Goal: Task Accomplishment & Management: Complete application form

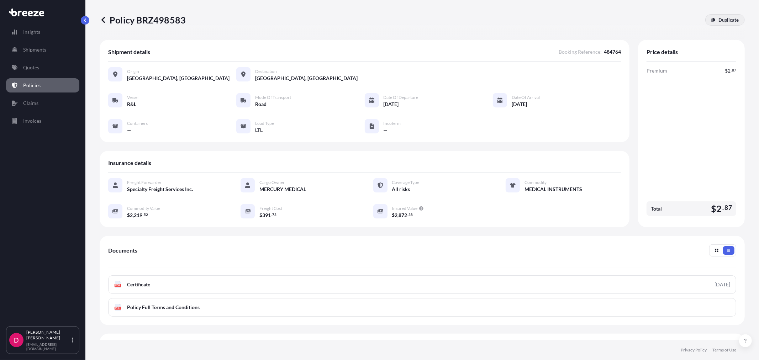
click at [718, 22] on p "Duplicate" at bounding box center [728, 19] width 20 height 7
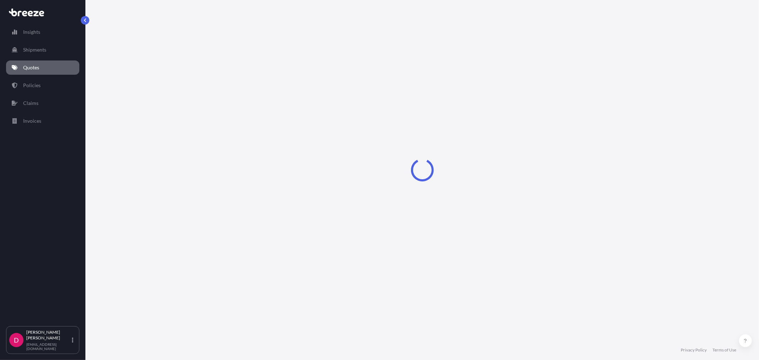
select select "Road"
select select "1"
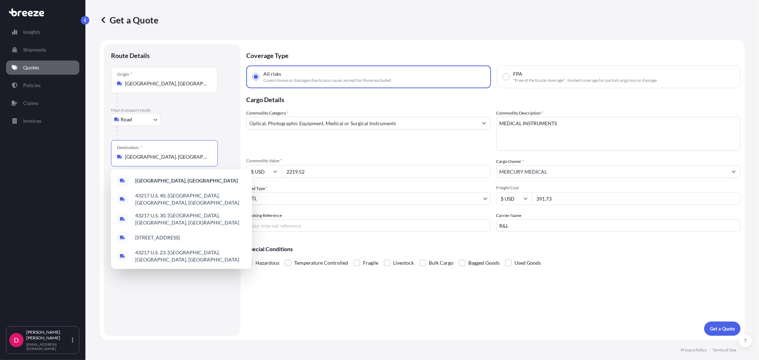
drag, startPoint x: 197, startPoint y: 156, endPoint x: 85, endPoint y: 169, distance: 113.2
click at [85, 169] on div "Insights Shipments Quotes Policies Claims Invoices D [PERSON_NAME] [EMAIL_ADDRE…" at bounding box center [379, 180] width 759 height 360
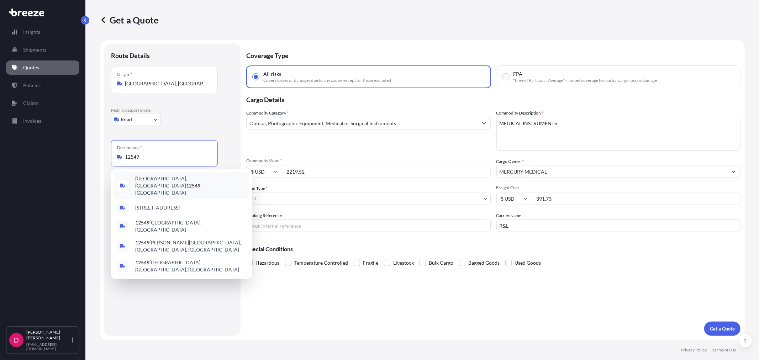
click at [164, 179] on span "[GEOGRAPHIC_DATA], [GEOGRAPHIC_DATA] 12549 , [GEOGRAPHIC_DATA]" at bounding box center [190, 185] width 111 height 21
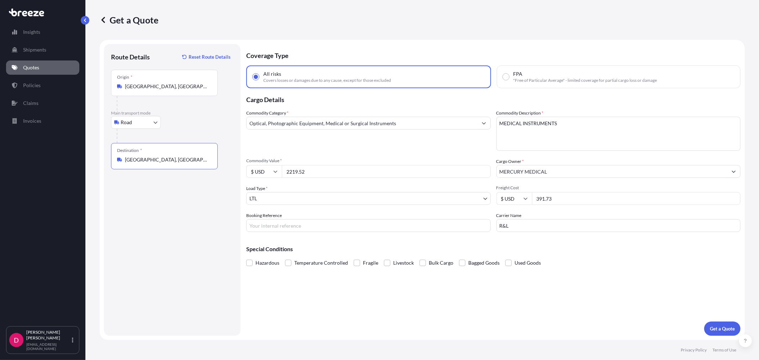
type input "[GEOGRAPHIC_DATA], [GEOGRAPHIC_DATA] 12549, [GEOGRAPHIC_DATA]"
click at [311, 169] on input "2219.52" at bounding box center [386, 171] width 209 height 13
paste input "8819.39"
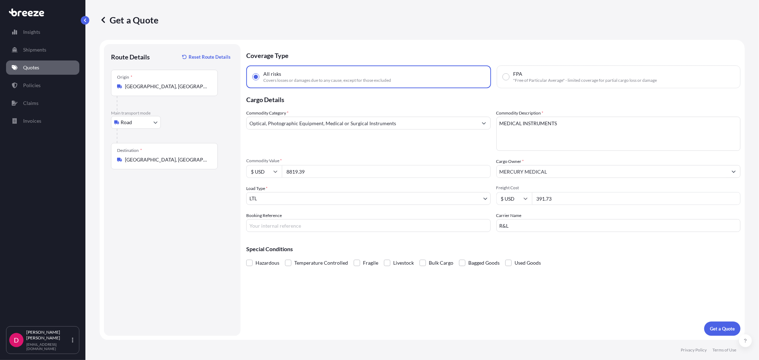
type input "8819.39"
drag, startPoint x: 542, startPoint y: 196, endPoint x: 526, endPoint y: 197, distance: 16.8
click at [526, 197] on div "$ USD 391.73" at bounding box center [618, 198] width 244 height 13
type input "526.91"
click at [519, 222] on input "R&L" at bounding box center [618, 225] width 244 height 13
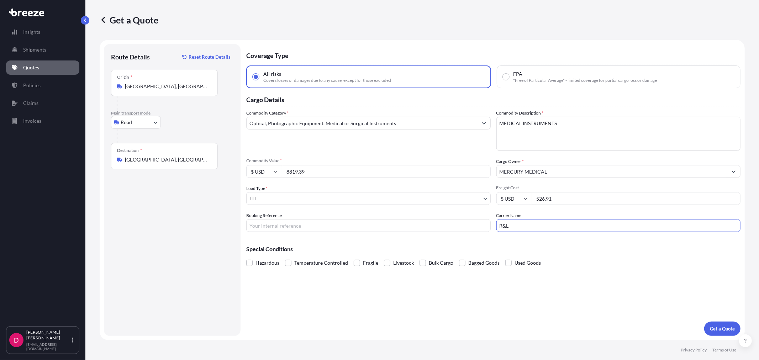
click at [519, 222] on input "R&L" at bounding box center [618, 225] width 244 height 13
type input "ABF"
click at [331, 227] on input "Booking Reference" at bounding box center [368, 225] width 244 height 13
type input "485019"
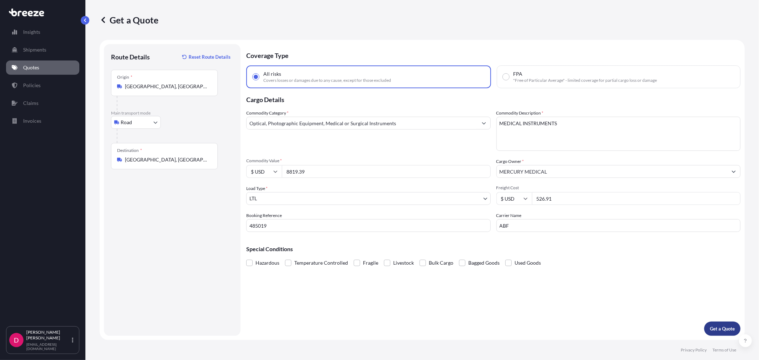
click at [710, 330] on p "Get a Quote" at bounding box center [722, 328] width 25 height 7
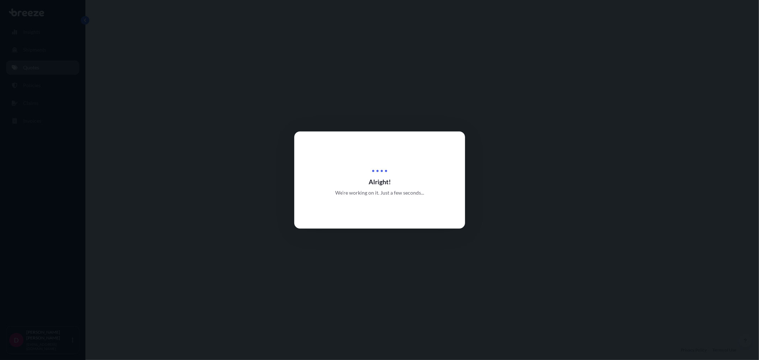
select select "Road"
select select "1"
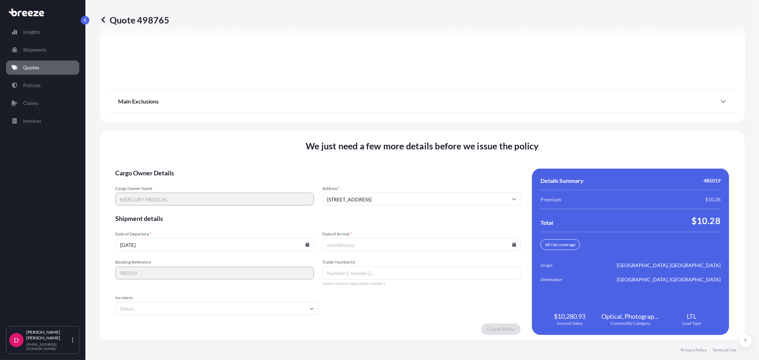
scroll to position [880, 0]
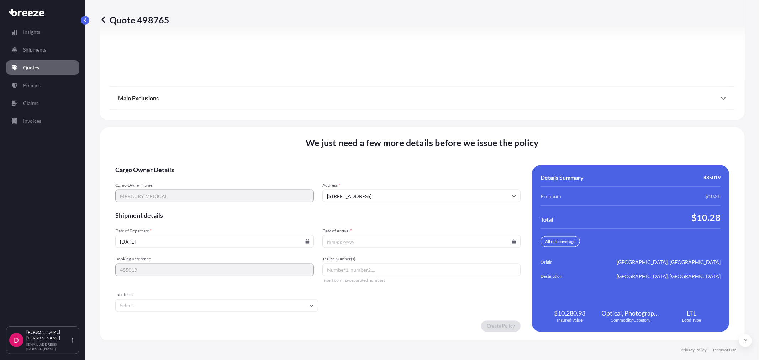
click at [512, 239] on icon at bounding box center [514, 241] width 4 height 4
drag, startPoint x: 267, startPoint y: 216, endPoint x: 325, endPoint y: 255, distance: 70.4
click at [267, 218] on form "Cargo Owner Details Cargo Owner Name MERCURY MEDICAL Address * [STREET_ADDRESS]…" at bounding box center [317, 248] width 405 height 166
click at [305, 241] on icon at bounding box center [307, 241] width 4 height 4
click at [214, 161] on button "11" at bounding box center [213, 162] width 11 height 11
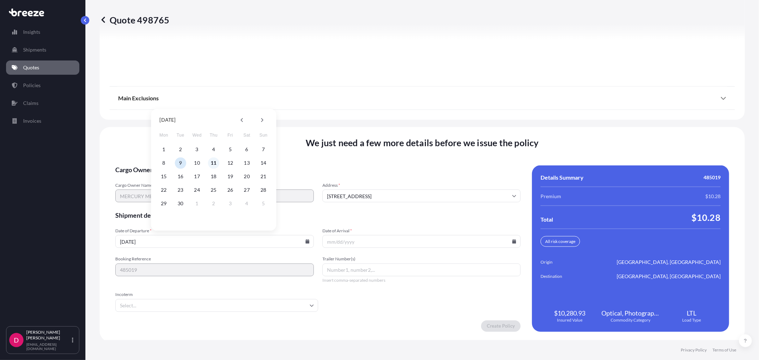
type input "[DATE]"
click at [512, 239] on icon at bounding box center [514, 241] width 4 height 4
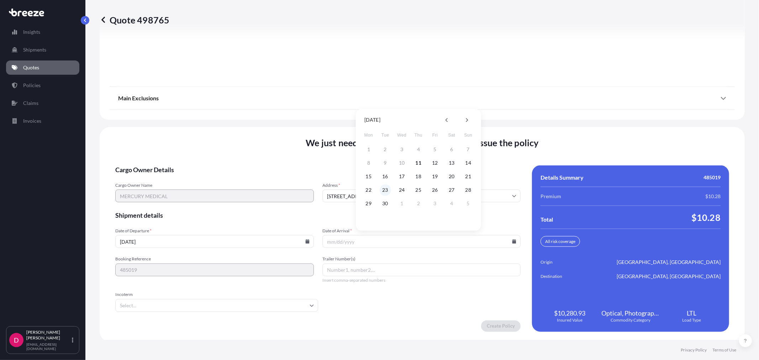
click at [382, 189] on button "23" at bounding box center [384, 189] width 11 height 11
type input "[DATE]"
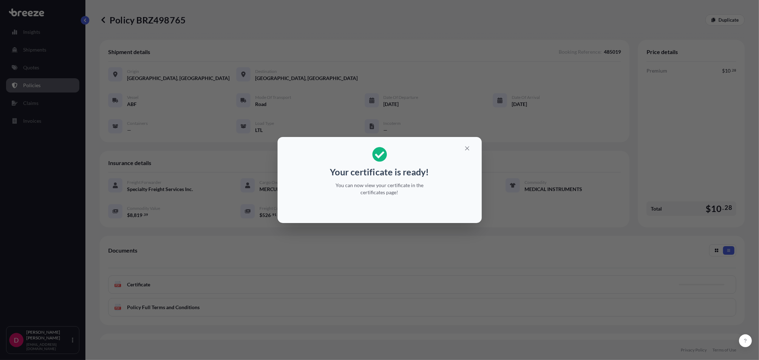
click at [465, 142] on section "Your certificate is ready! You can now view your certificate in the certificate…" at bounding box center [379, 180] width 204 height 86
click at [462, 148] on button "button" at bounding box center [467, 148] width 18 height 11
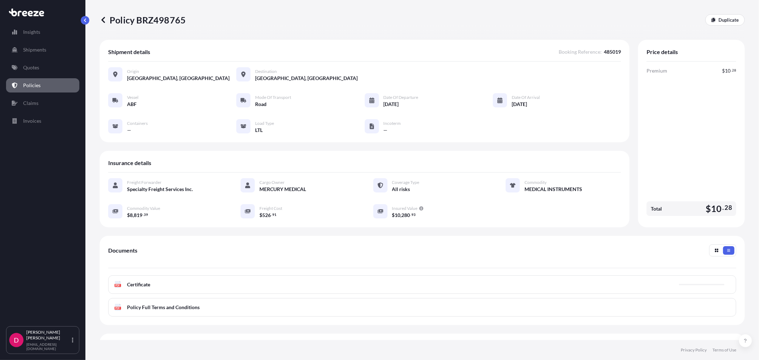
click at [155, 23] on p "Policy BRZ498765" at bounding box center [143, 19] width 86 height 11
copy p "BRZ498765"
click at [711, 19] on icon at bounding box center [713, 20] width 4 height 4
select select "Road"
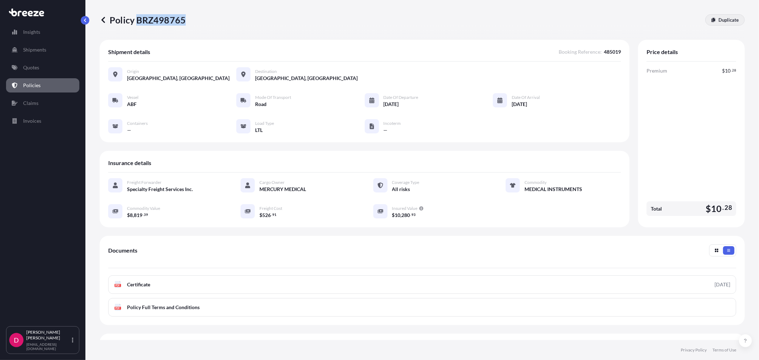
select select "1"
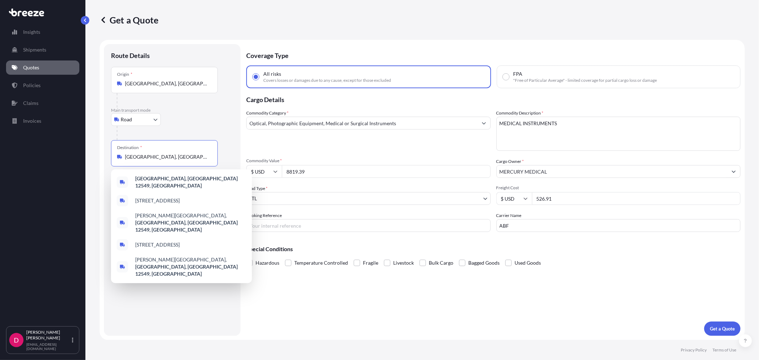
click at [138, 155] on input "[GEOGRAPHIC_DATA], [GEOGRAPHIC_DATA] 12549, [GEOGRAPHIC_DATA]" at bounding box center [167, 156] width 84 height 7
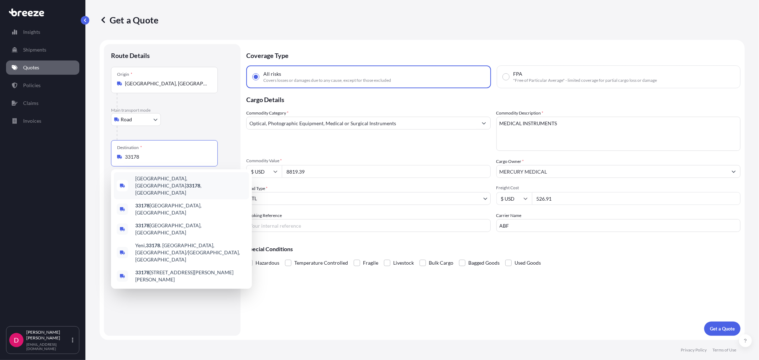
click at [158, 187] on div "[GEOGRAPHIC_DATA] , [GEOGRAPHIC_DATA]" at bounding box center [181, 185] width 135 height 27
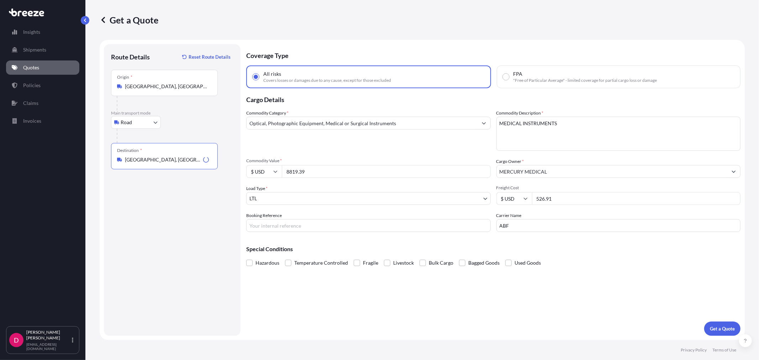
type input "[GEOGRAPHIC_DATA], [GEOGRAPHIC_DATA]"
click at [317, 169] on input "8819.39" at bounding box center [386, 171] width 209 height 13
click at [317, 168] on input "8819.39" at bounding box center [386, 171] width 209 height 13
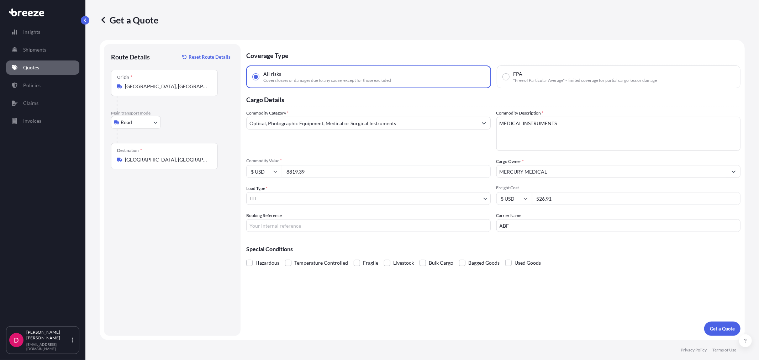
click at [317, 168] on input "8819.39" at bounding box center [386, 171] width 209 height 13
paste input "21144.00"
type input "21144.00"
click at [582, 197] on input "526.91" at bounding box center [636, 198] width 209 height 13
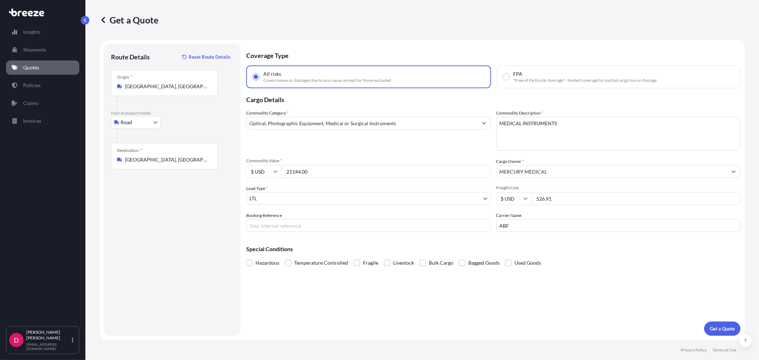
click at [582, 197] on input "526.91" at bounding box center [636, 198] width 209 height 13
click at [548, 197] on input "526.91" at bounding box center [636, 198] width 209 height 13
type input "544.71"
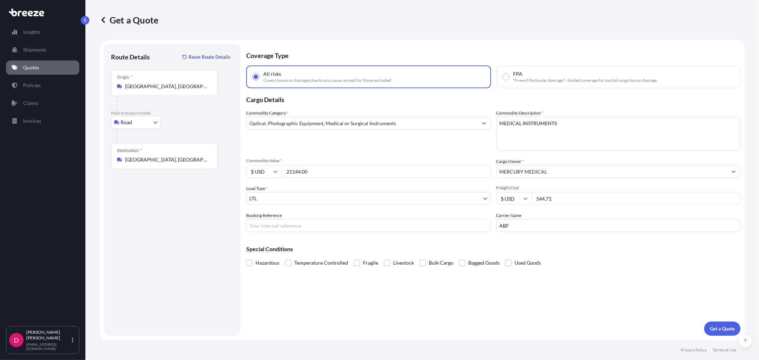
click at [274, 225] on input "Booking Reference" at bounding box center [368, 225] width 244 height 13
type input "485018"
click at [526, 225] on input "ABF" at bounding box center [618, 225] width 244 height 13
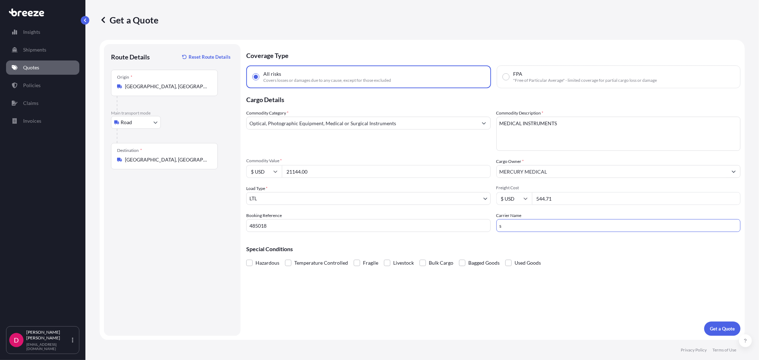
type input "SOUTHEASTERN"
click at [720, 332] on button "Get a Quote" at bounding box center [722, 329] width 36 height 14
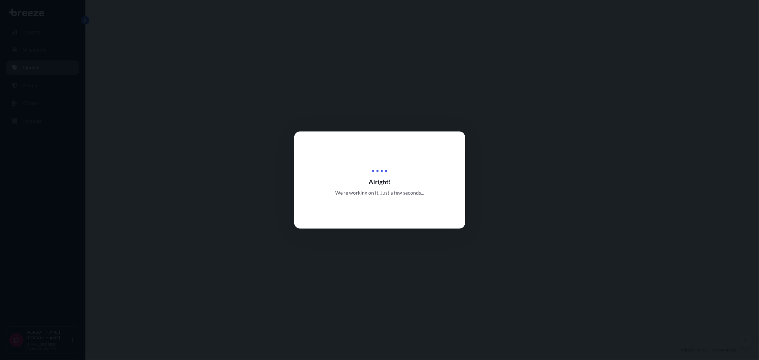
select select "Road"
select select "1"
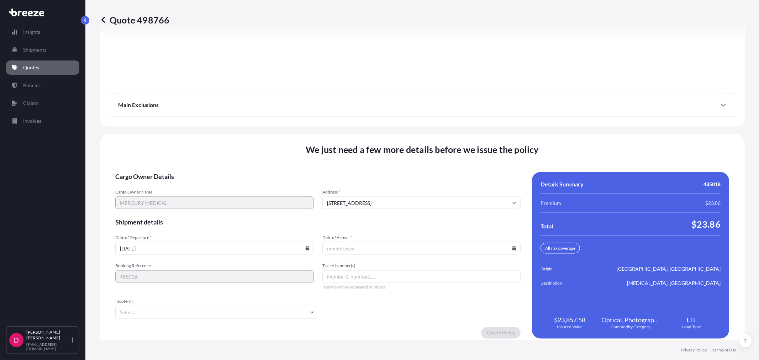
scroll to position [880, 0]
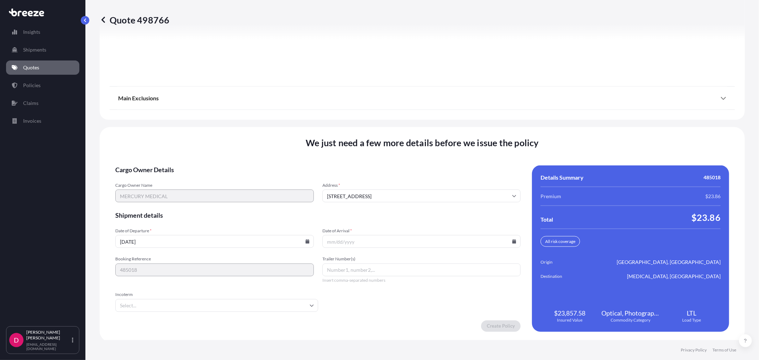
click at [305, 236] on input "[DATE]" at bounding box center [214, 241] width 198 height 13
click at [305, 239] on icon at bounding box center [307, 241] width 4 height 4
click at [212, 166] on button "11" at bounding box center [213, 162] width 11 height 11
type input "[DATE]"
click at [512, 240] on icon at bounding box center [514, 241] width 4 height 4
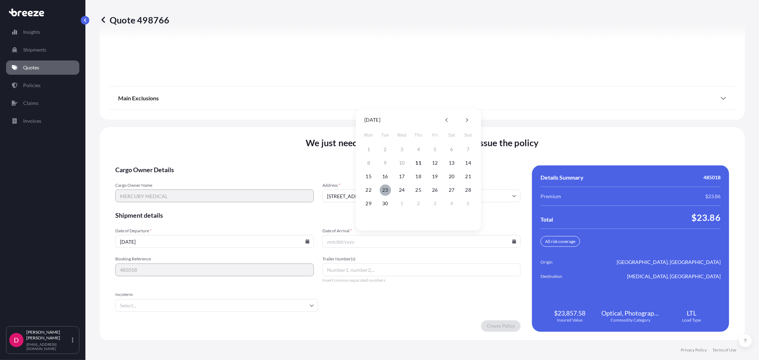
click at [384, 189] on button "23" at bounding box center [384, 189] width 11 height 11
type input "[DATE]"
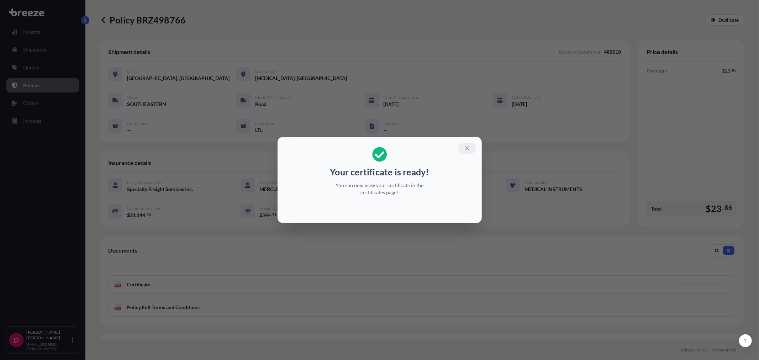
click at [466, 151] on icon "button" at bounding box center [467, 148] width 6 height 6
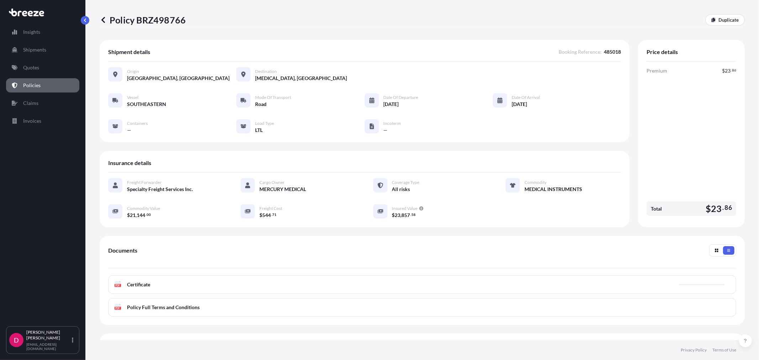
click at [158, 20] on p "Policy BRZ498766" at bounding box center [143, 19] width 86 height 11
click at [158, 19] on p "Policy BRZ498766" at bounding box center [143, 19] width 86 height 11
copy p "BRZ498766"
